Goal: Information Seeking & Learning: Check status

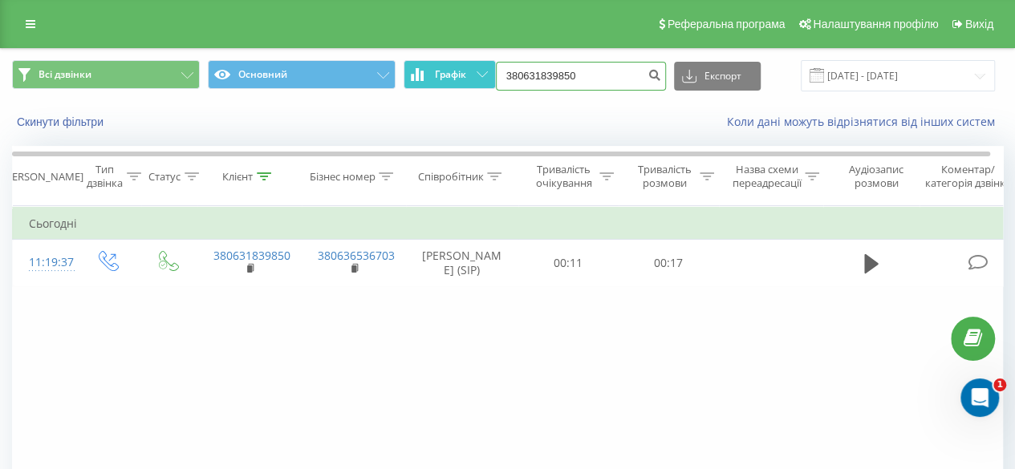
drag, startPoint x: 613, startPoint y: 76, endPoint x: 453, endPoint y: 78, distance: 159.6
click at [453, 78] on div "Всі дзвінки Основний Графік 380631839850 Експорт .csv .xls .xlsx [DATE] - [DATE]" at bounding box center [507, 75] width 991 height 31
paste input "[PHONE_NUMBER]"
type input "[PHONE_NUMBER]"
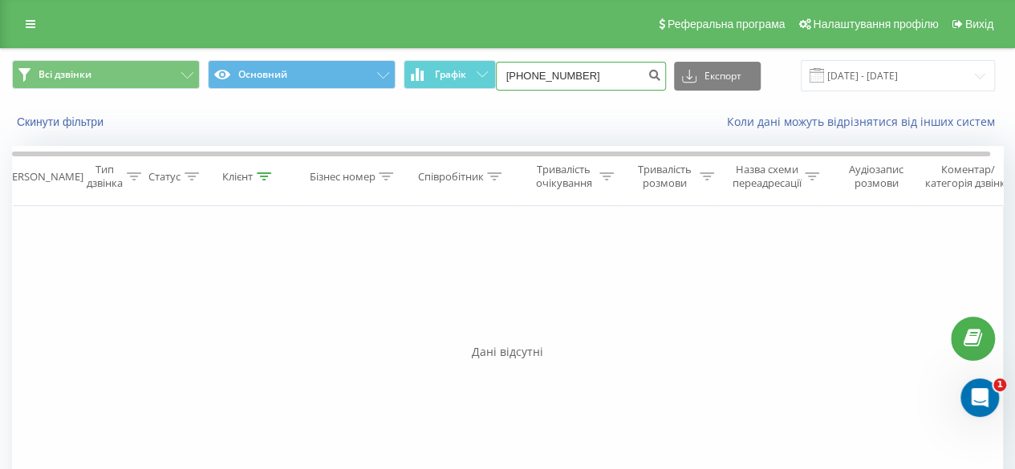
click at [518, 73] on input "[PHONE_NUMBER]" at bounding box center [581, 76] width 170 height 29
type input "380961806312"
